Goal: Register for event/course

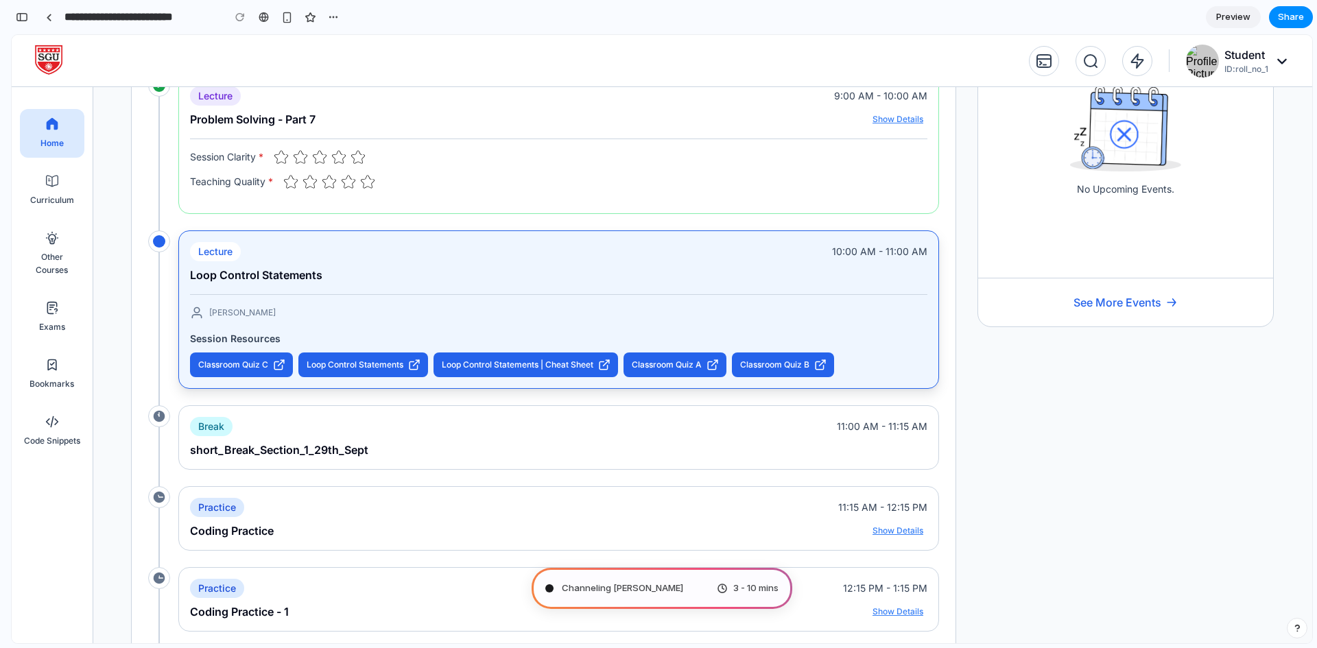
scroll to position [206, 0]
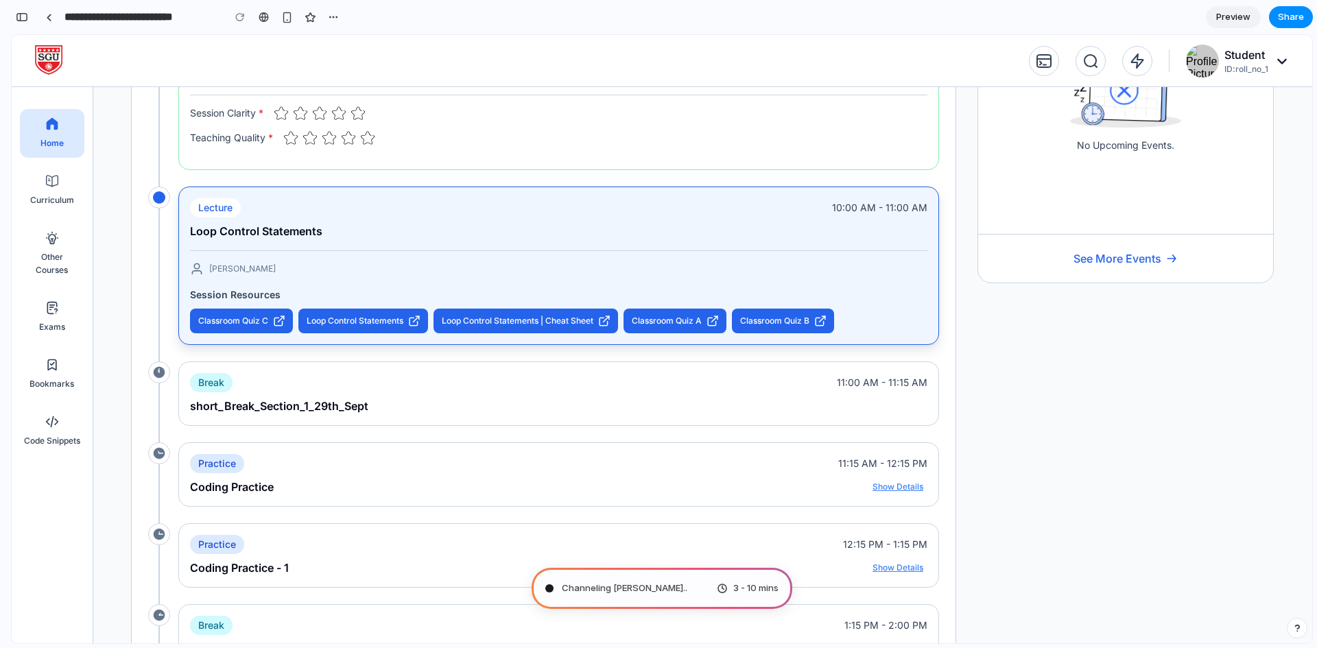
click at [668, 592] on div "Channeling Steve Jobs .. 3 - 10 mins" at bounding box center [662, 588] width 261 height 41
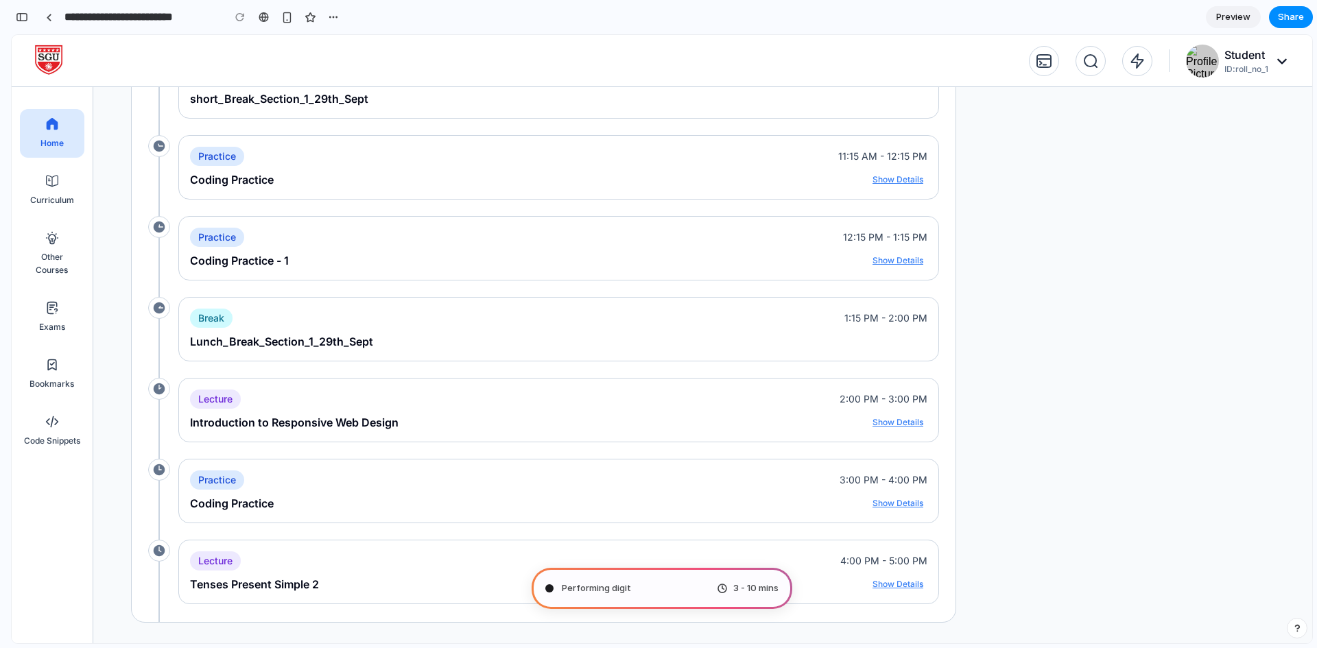
scroll to position [516, 0]
click at [1267, 69] on span "ID: roll_no_1" at bounding box center [1247, 69] width 44 height 12
click at [719, 588] on div "3 - 10 mins" at bounding box center [748, 589] width 62 height 14
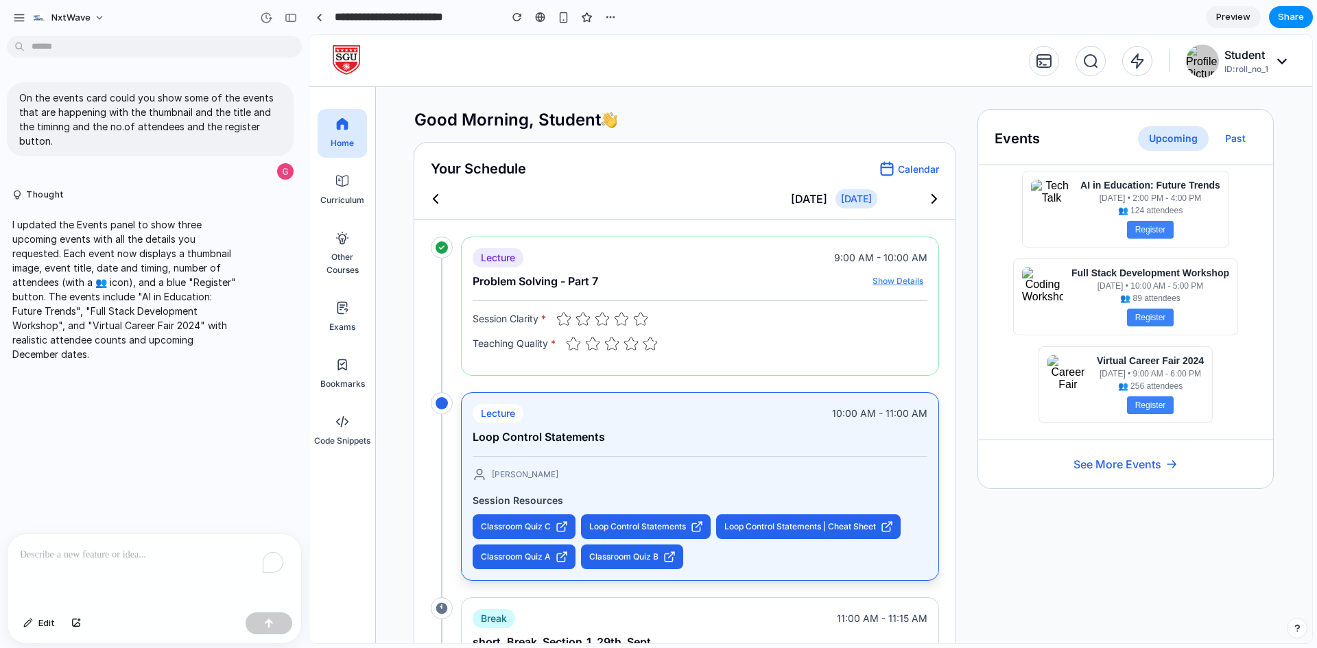
click at [1103, 469] on span "See More Events" at bounding box center [1126, 464] width 105 height 16
click at [1153, 249] on div "AI in Education: Future Trends [DATE] • 2:00 PM - 4:00 PM 👥 124 attendees Regis…" at bounding box center [1125, 302] width 295 height 274
click at [1151, 224] on button "Register" at bounding box center [1150, 230] width 47 height 18
click at [1072, 200] on img at bounding box center [1051, 200] width 41 height 41
click at [510, 12] on button "button" at bounding box center [517, 17] width 21 height 21
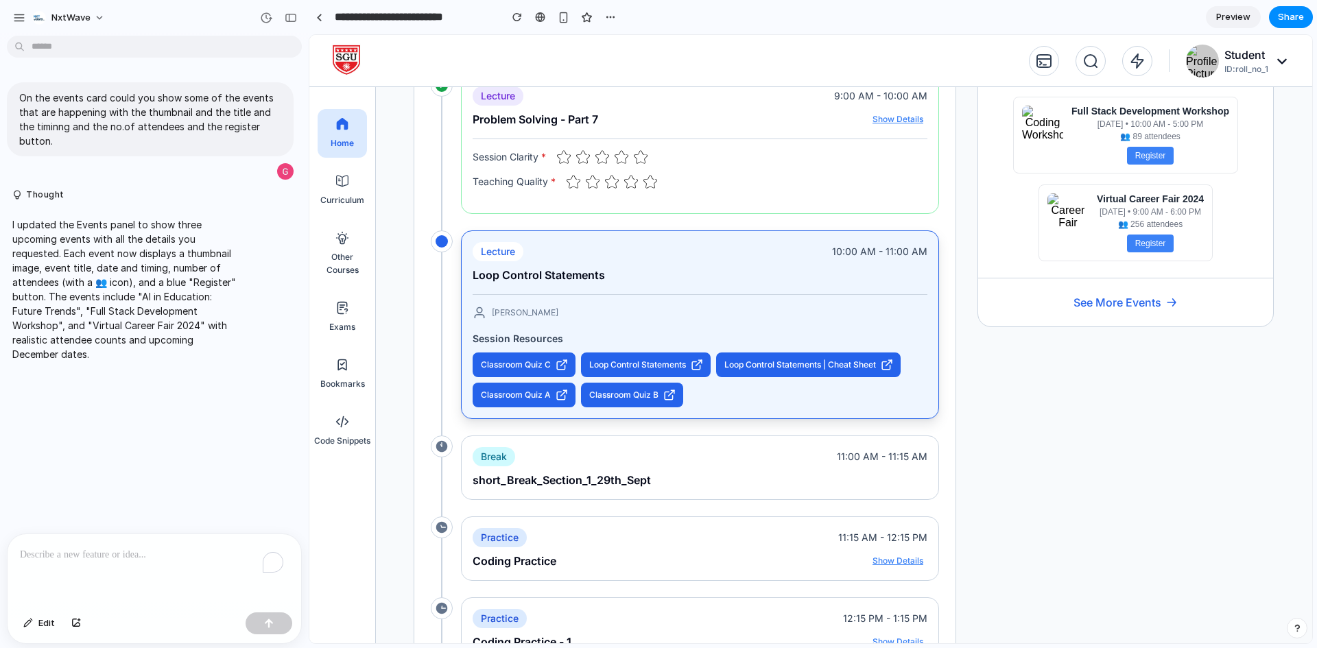
scroll to position [134, 0]
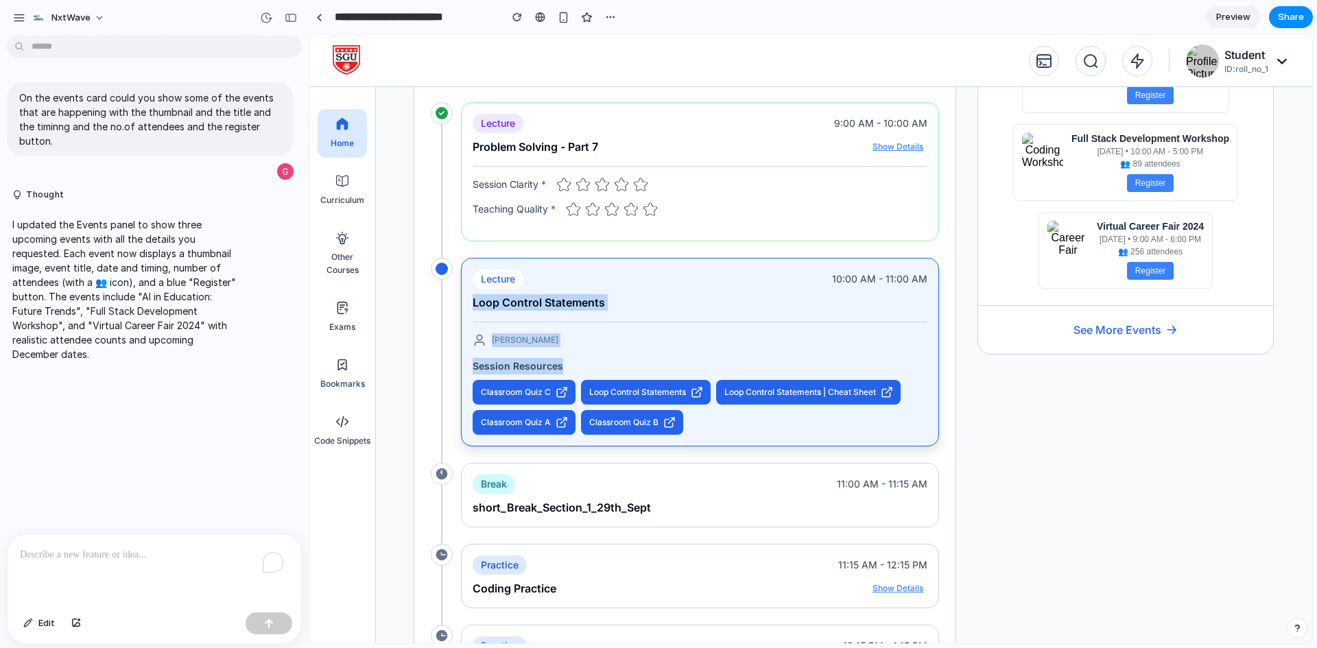
drag, startPoint x: 483, startPoint y: 315, endPoint x: 576, endPoint y: 366, distance: 106.0
click at [573, 366] on div "Lecture 10:00 AM - 11:00 AM Loop Control Statements [PERSON_NAME] Session Resou…" at bounding box center [700, 352] width 478 height 189
click at [665, 392] on span "Loop Control Statements" at bounding box center [637, 393] width 97 height 14
click at [683, 392] on span "Loop Control Statements" at bounding box center [637, 393] width 97 height 14
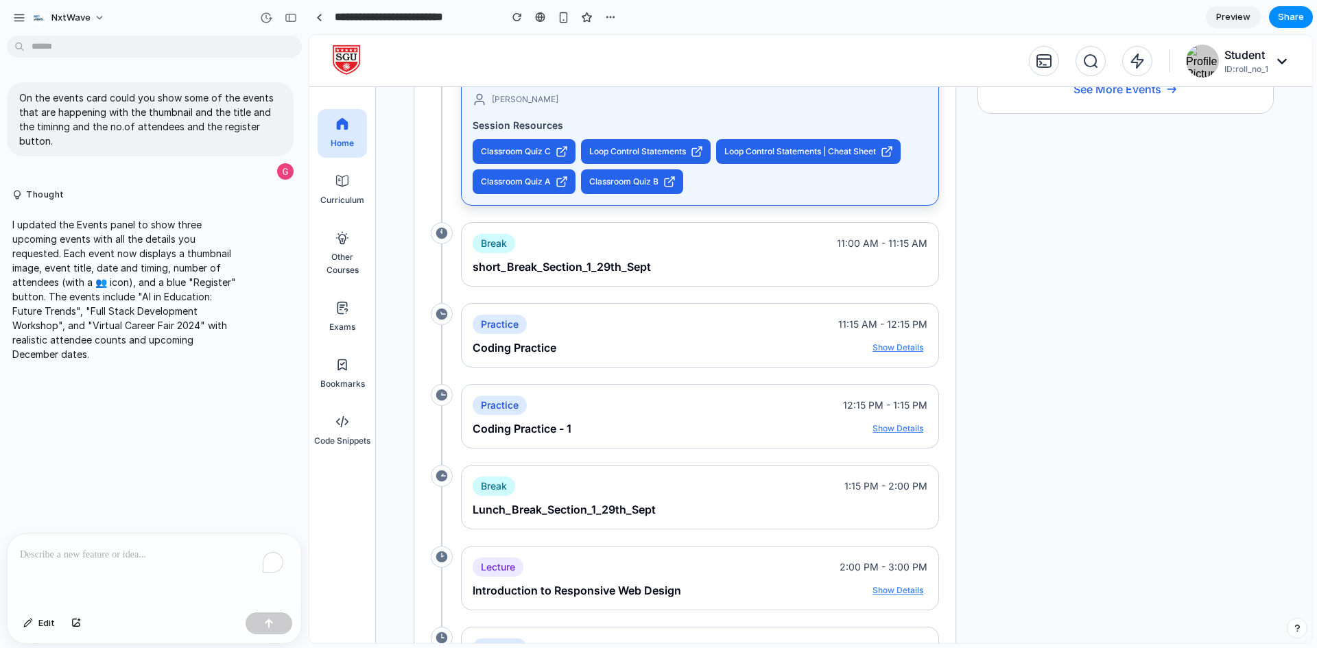
scroll to position [409, 0]
